Goal: Check status

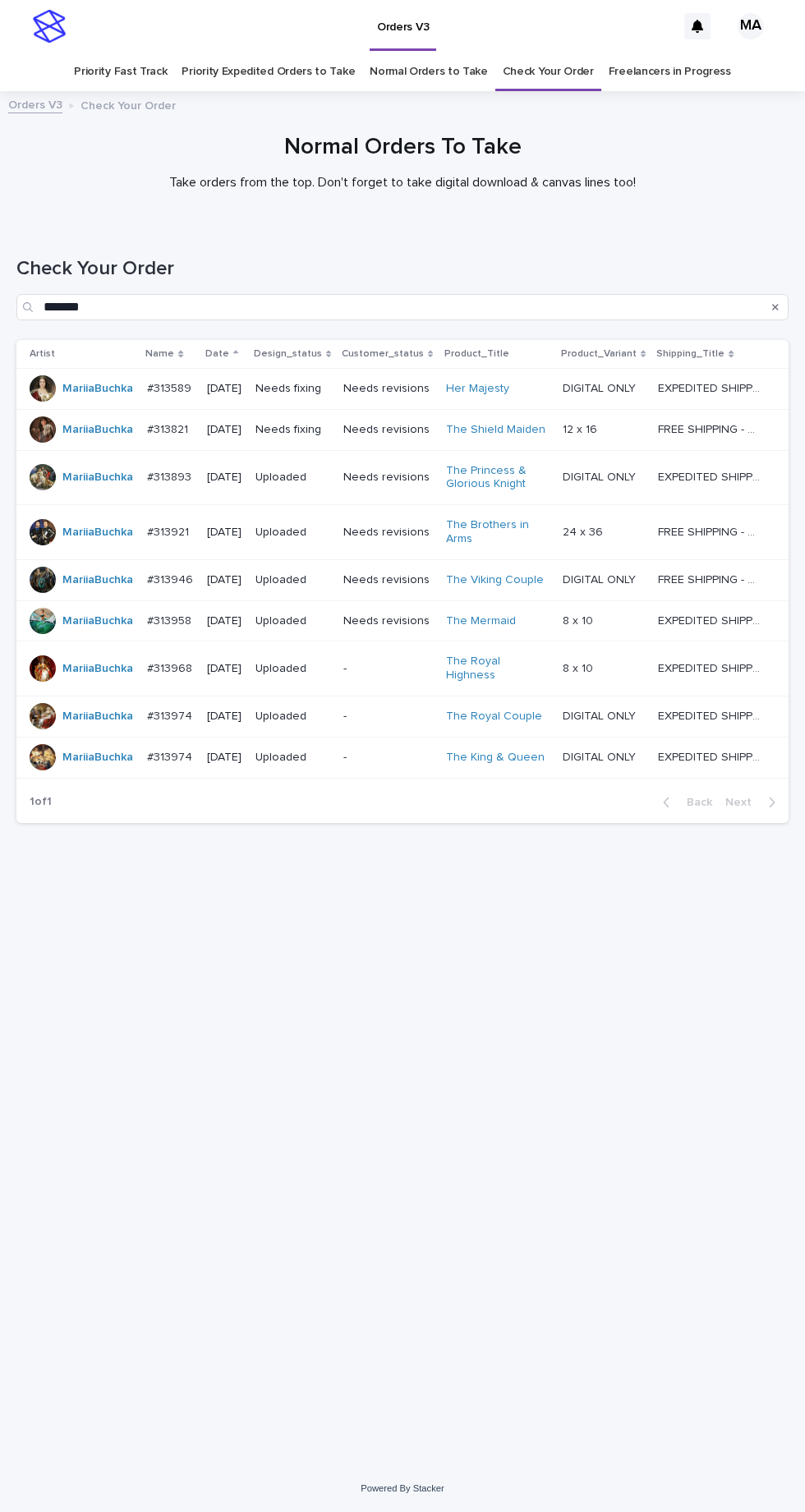
scroll to position [52, 0]
click at [548, 53] on link "Check Your Order" at bounding box center [548, 72] width 92 height 39
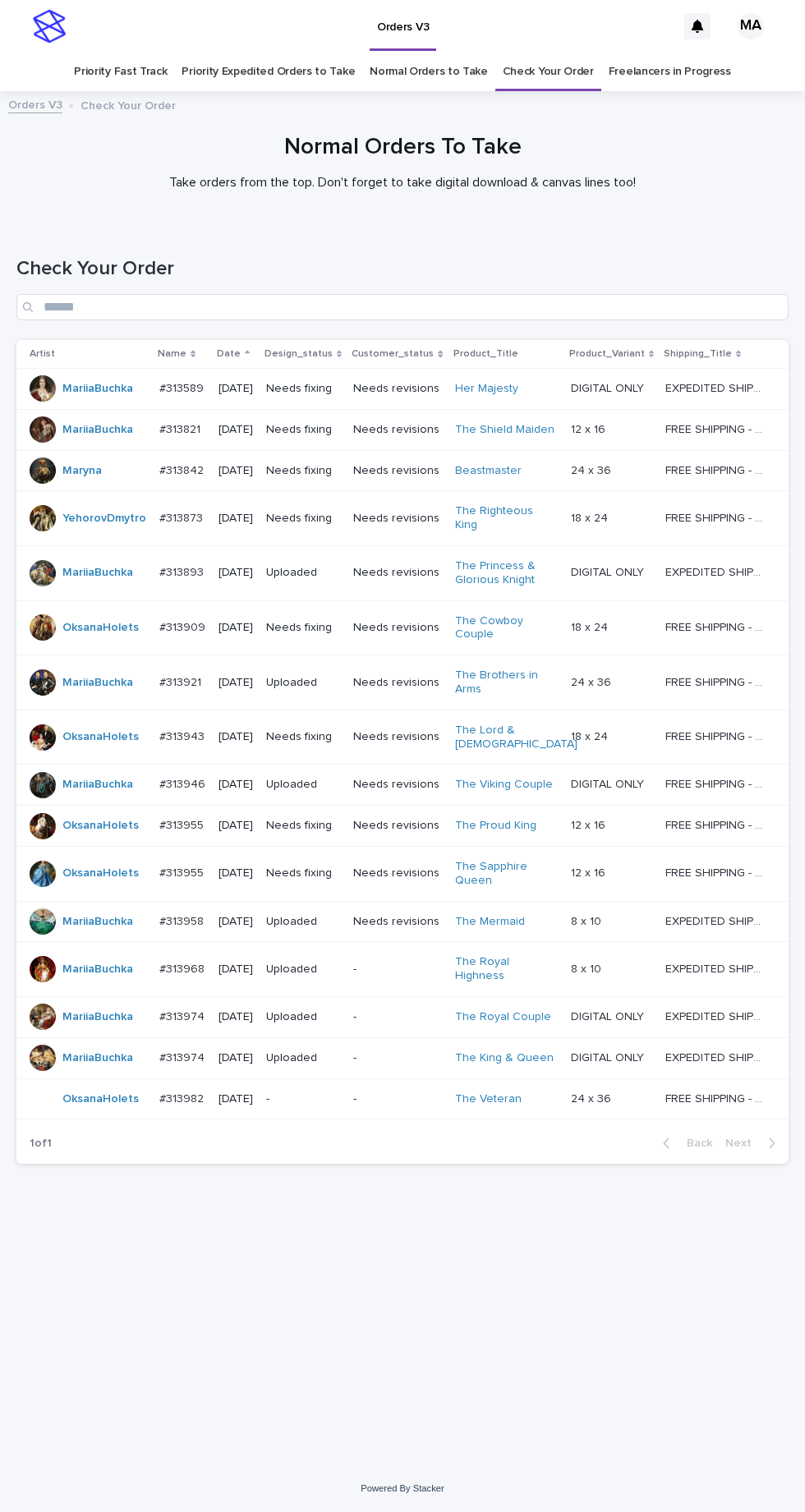
click at [330, 1093] on p "-" at bounding box center [302, 1100] width 74 height 14
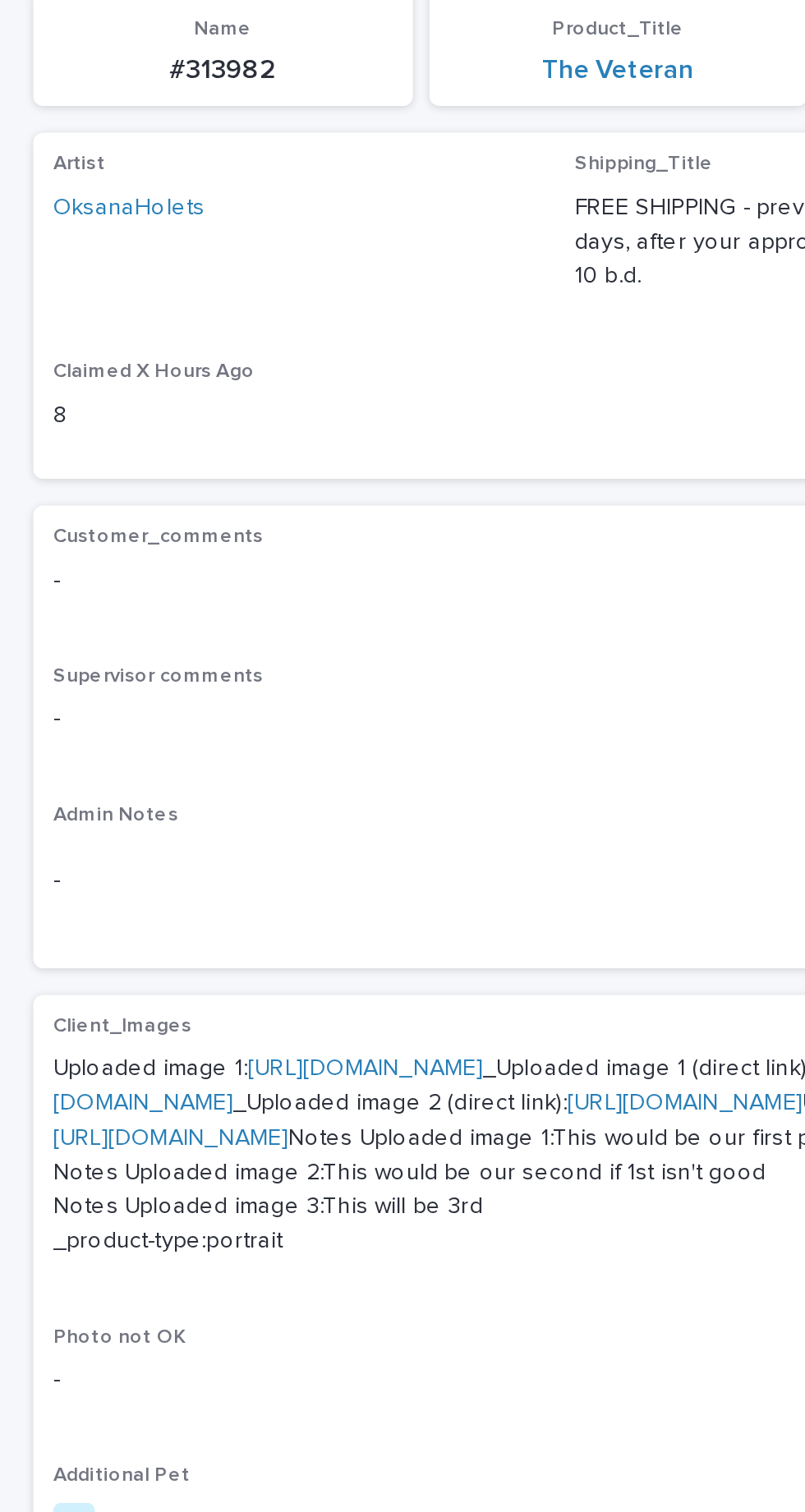
scroll to position [4, 0]
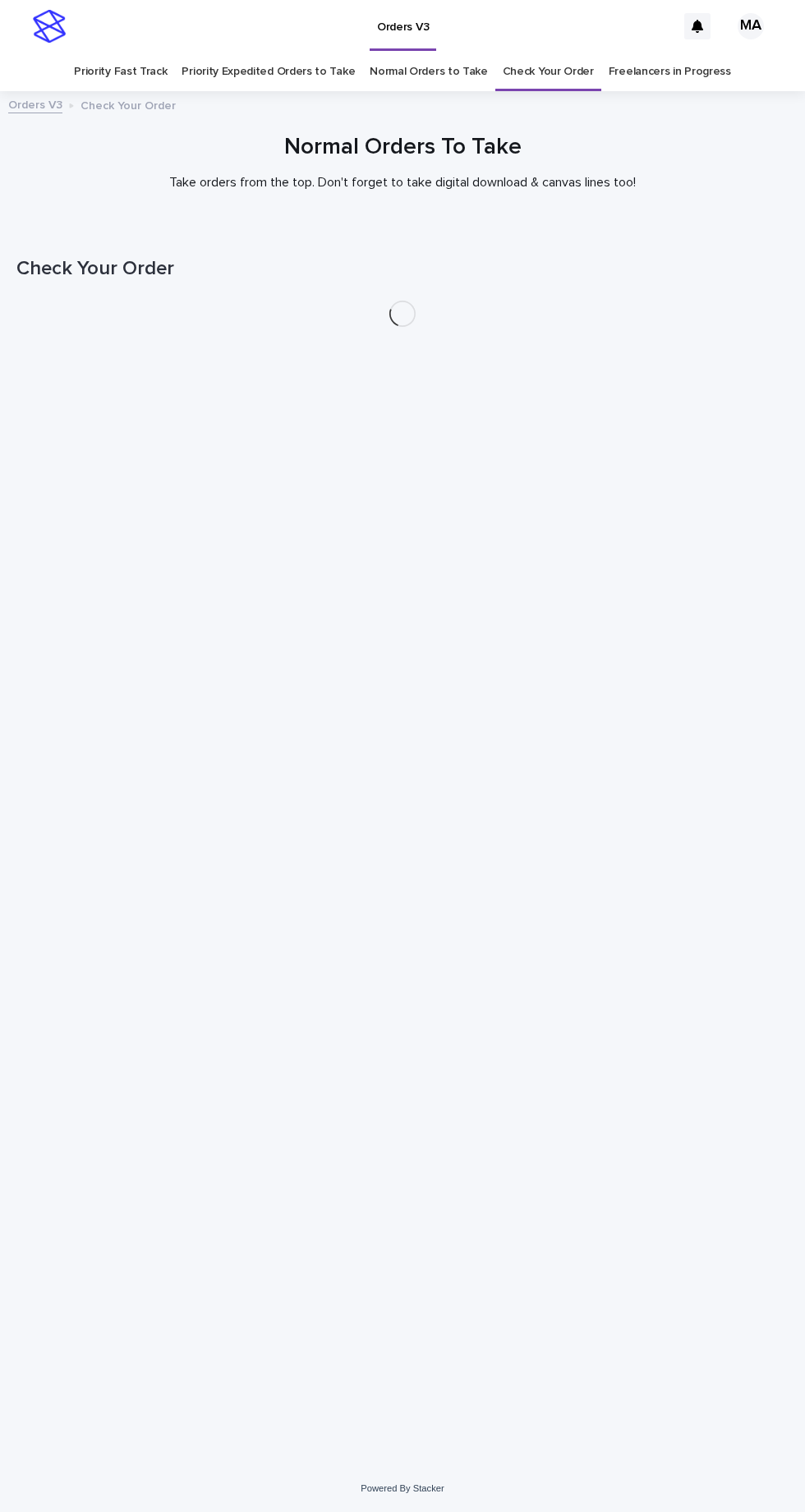
scroll to position [52, 0]
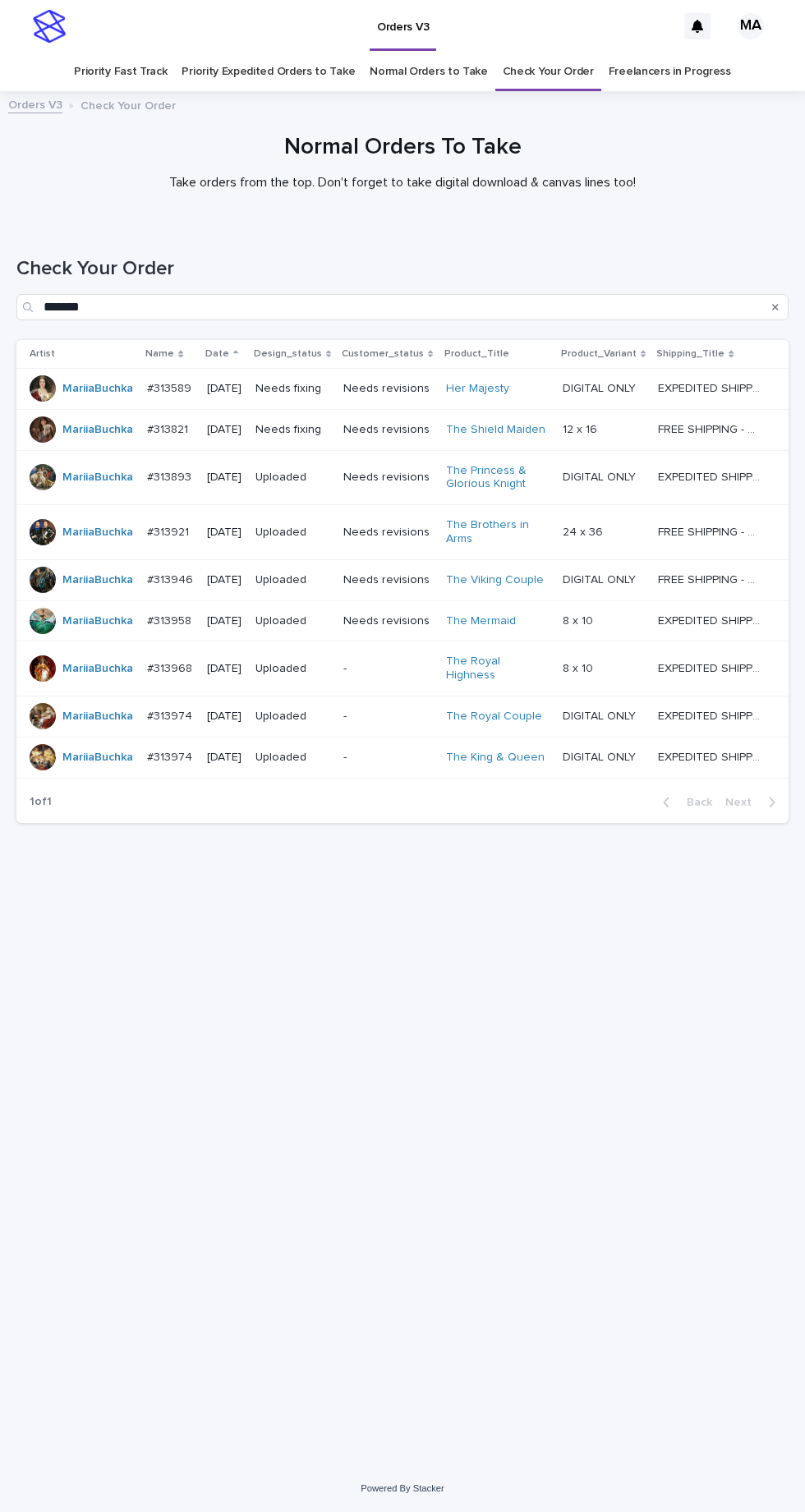
click at [404, 382] on p "Needs revisions" at bounding box center [387, 389] width 89 height 14
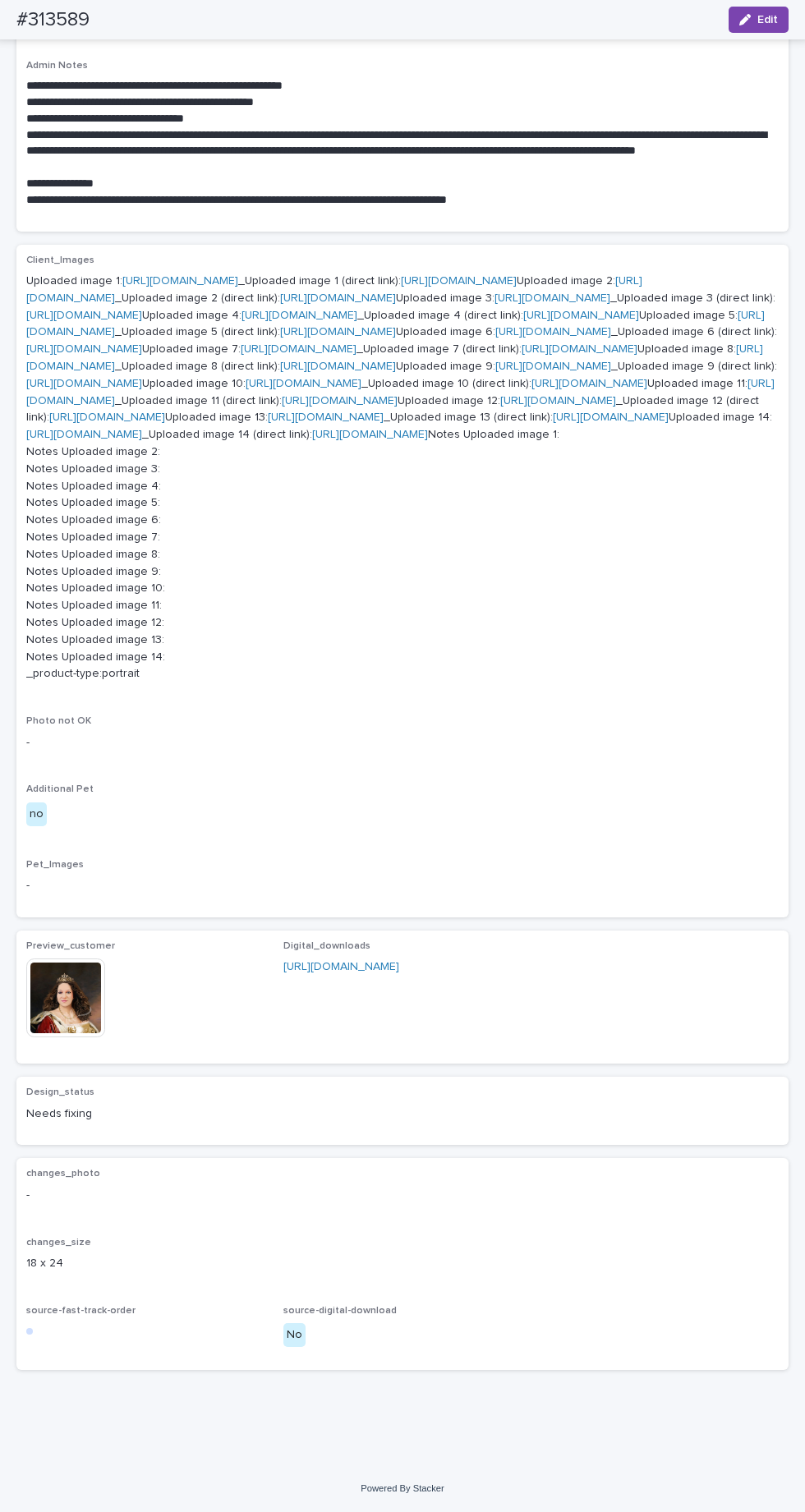
scroll to position [1464, 0]
